Goal: Find specific page/section: Find specific page/section

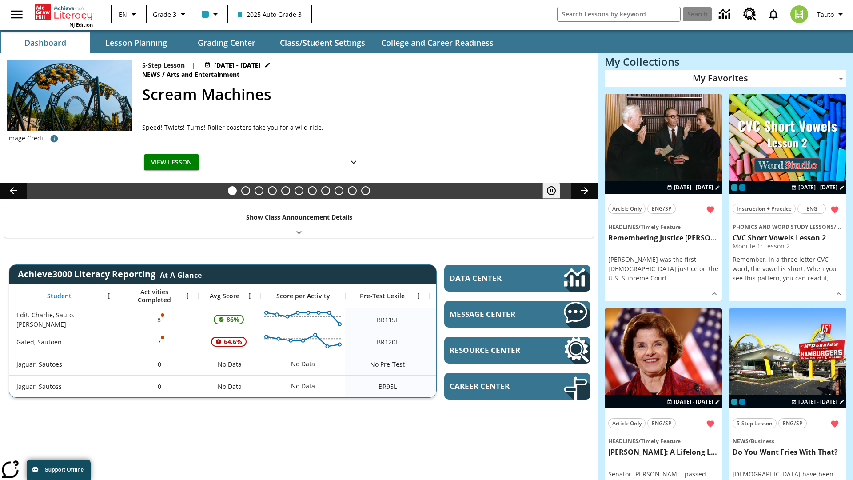
click at [136, 43] on button "Lesson Planning" at bounding box center [136, 42] width 89 height 21
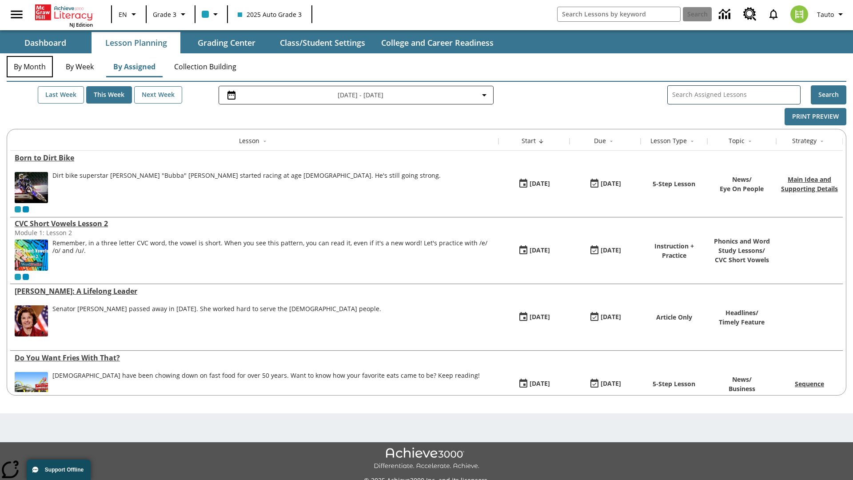
click at [30, 67] on button "By Month" at bounding box center [30, 66] width 46 height 21
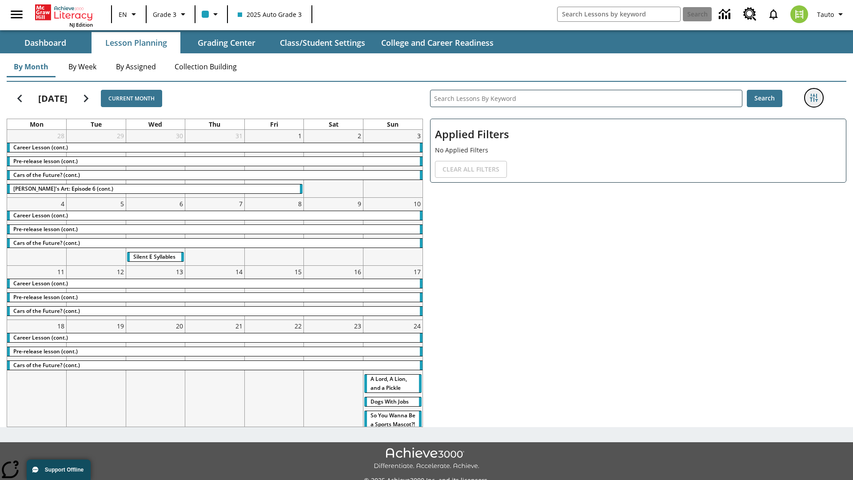
click at [814, 98] on icon "Filters Side menu" at bounding box center [814, 98] width 8 height 8
